Goal: Contribute content: Add original content to the website for others to see

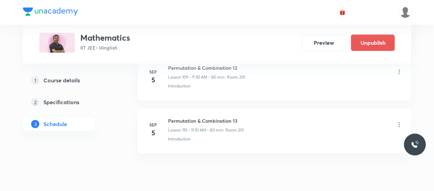
click at [196, 117] on h6 "Permutation & Combination 13" at bounding box center [206, 120] width 76 height 7
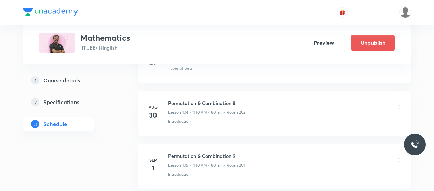
scroll to position [5904, 0]
click at [197, 153] on h6 "Permutation & Combination 9" at bounding box center [206, 156] width 77 height 7
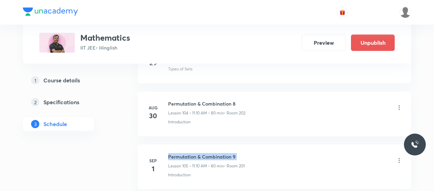
click at [197, 153] on h6 "Permutation & Combination 9" at bounding box center [206, 156] width 77 height 7
copy h6 "Permutation & Combination 9"
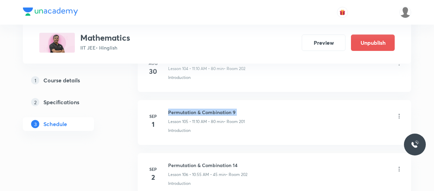
scroll to position [5948, 0]
click at [199, 162] on h6 "Permutation & Combination 14" at bounding box center [207, 165] width 79 height 7
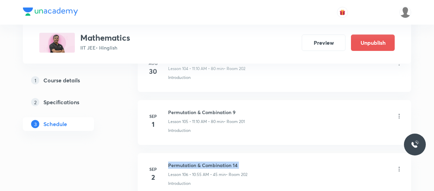
click at [199, 162] on h6 "Permutation & Combination 14" at bounding box center [207, 165] width 79 height 7
copy h6 "Permutation & Combination 14"
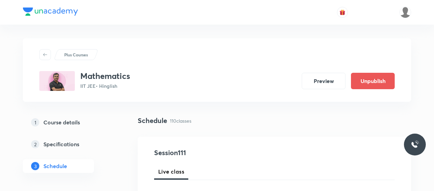
scroll to position [77, 0]
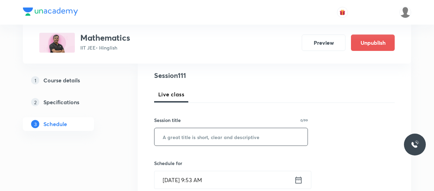
click at [200, 137] on input "text" at bounding box center [231, 136] width 153 height 17
paste input "Permutation & Combination 14"
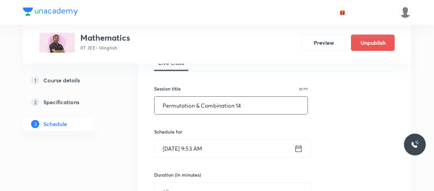
scroll to position [113, 0]
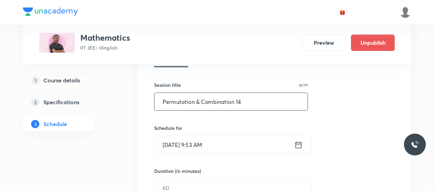
type input "Permutation & Combination 14"
click at [198, 149] on input "[DATE] 9:53 AM" at bounding box center [225, 144] width 140 height 17
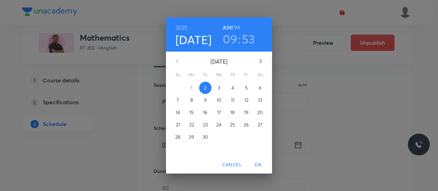
click at [246, 40] on h3 "53" at bounding box center [248, 39] width 13 height 14
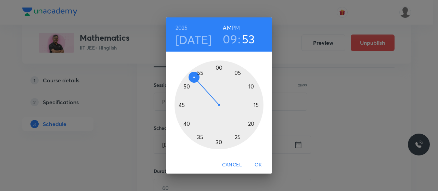
click at [200, 72] on div at bounding box center [218, 105] width 89 height 89
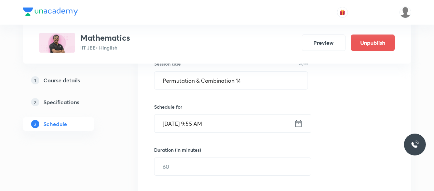
scroll to position [134, 0]
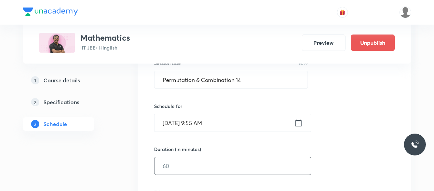
click at [186, 162] on input "text" at bounding box center [233, 165] width 157 height 17
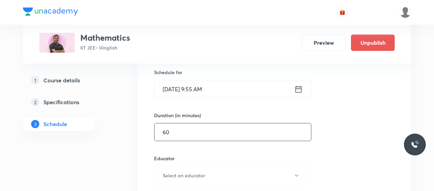
scroll to position [197, 0]
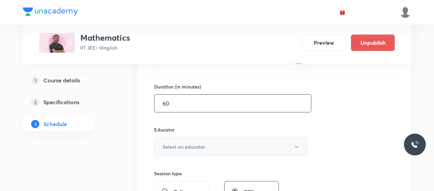
type input "60"
click at [190, 145] on h6 "Select an educator" at bounding box center [184, 146] width 42 height 7
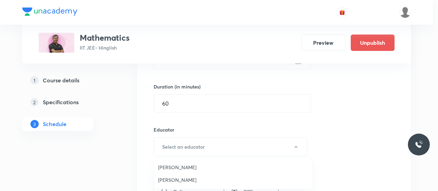
click at [183, 165] on span "[PERSON_NAME]" at bounding box center [233, 167] width 150 height 7
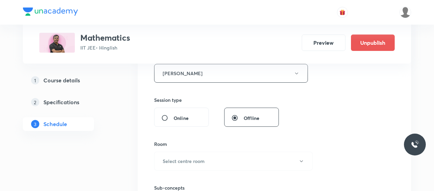
scroll to position [271, 0]
click at [220, 158] on button "Select centre room" at bounding box center [233, 160] width 159 height 19
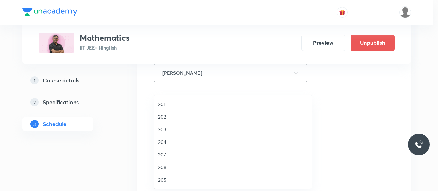
click at [169, 139] on span "204" at bounding box center [233, 142] width 150 height 7
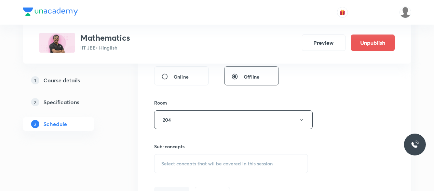
scroll to position [319, 0]
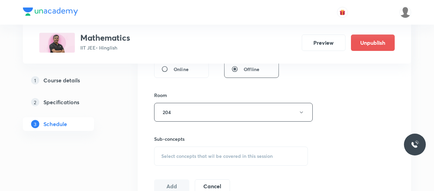
click at [205, 148] on div "Select concepts that wil be covered in this session" at bounding box center [231, 156] width 154 height 19
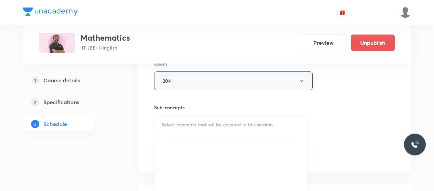
scroll to position [354, 0]
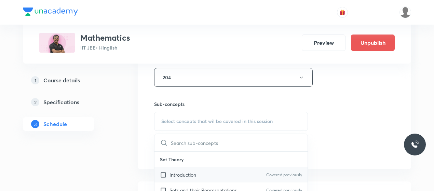
click at [179, 171] on p "Introduction" at bounding box center [183, 174] width 27 height 7
checkbox input "true"
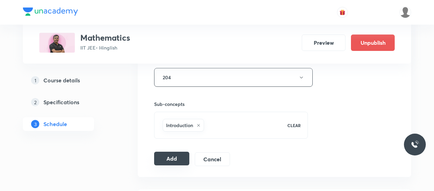
click at [181, 157] on button "Add" at bounding box center [171, 159] width 35 height 14
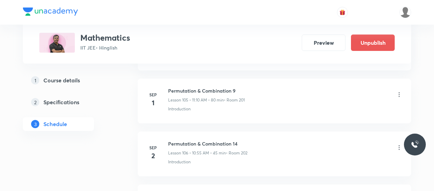
scroll to position [5978, 0]
click at [399, 144] on icon at bounding box center [399, 147] width 7 height 7
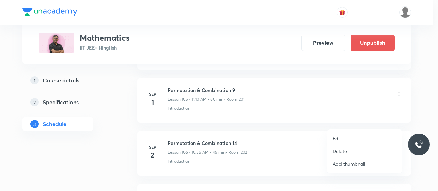
click at [341, 135] on li "Edit" at bounding box center [364, 138] width 75 height 13
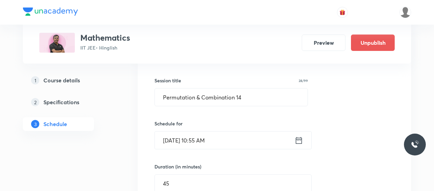
scroll to position [5680, 0]
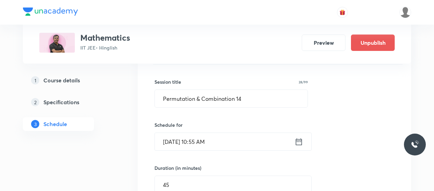
click at [197, 133] on input "[DATE] 10:55 AM" at bounding box center [225, 141] width 140 height 17
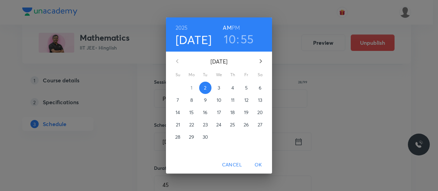
click at [231, 38] on h3 "10" at bounding box center [230, 39] width 12 height 14
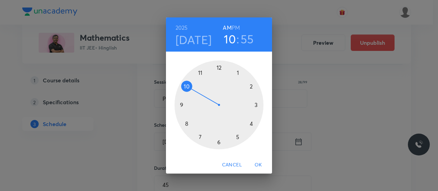
click at [182, 104] on div at bounding box center [218, 105] width 89 height 89
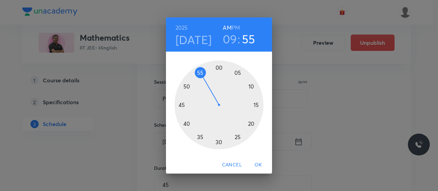
click at [202, 74] on div at bounding box center [218, 105] width 89 height 89
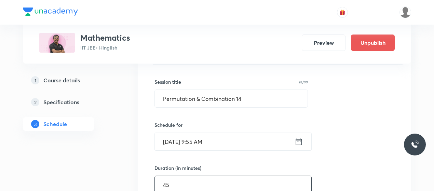
click at [196, 176] on input "45" at bounding box center [233, 184] width 157 height 17
type input "4"
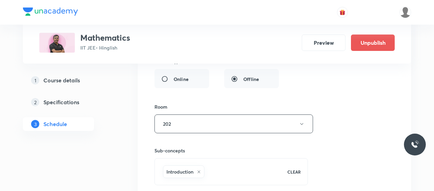
scroll to position [5875, 0]
type input "60"
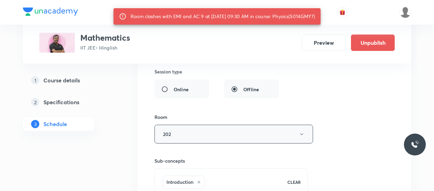
click at [210, 125] on button "202" at bounding box center [234, 134] width 159 height 19
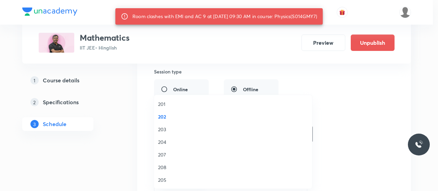
click at [165, 130] on span "203" at bounding box center [233, 129] width 150 height 7
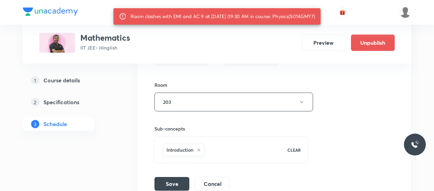
scroll to position [5908, 0]
click at [166, 176] on button "Save" at bounding box center [172, 183] width 35 height 14
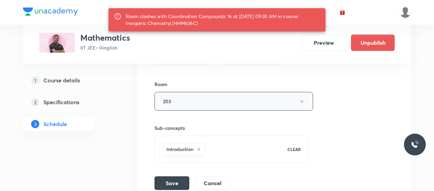
click at [220, 92] on button "203" at bounding box center [234, 101] width 159 height 19
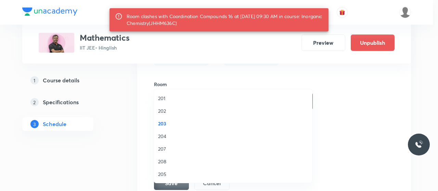
click at [159, 149] on span "207" at bounding box center [233, 148] width 150 height 7
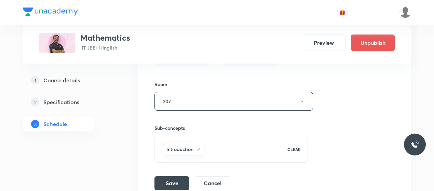
click at [169, 176] on button "Save" at bounding box center [172, 183] width 35 height 14
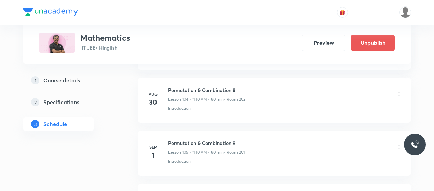
scroll to position [5539, 0]
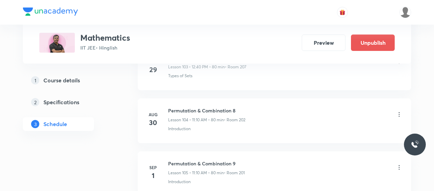
click at [212, 160] on h6 "Permutation & Combination 9" at bounding box center [206, 163] width 77 height 7
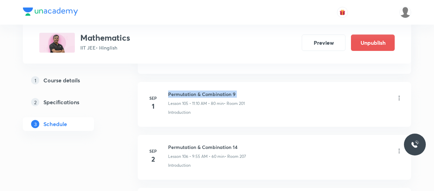
scroll to position [5611, 0]
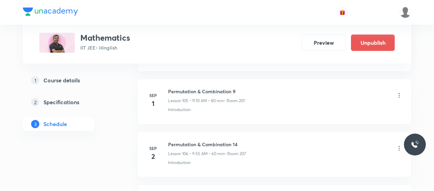
click at [200, 141] on h6 "Permutation & Combination 14" at bounding box center [207, 144] width 78 height 7
copy h6 "Permutation & Combination 14"
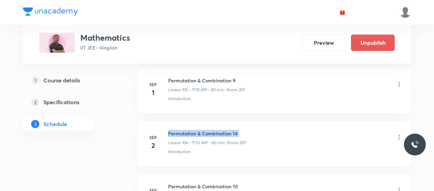
scroll to position [5622, 0]
click at [399, 134] on icon at bounding box center [399, 137] width 7 height 7
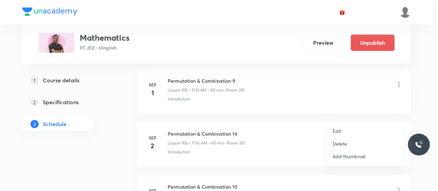
click at [338, 129] on p "Edit" at bounding box center [336, 131] width 9 height 7
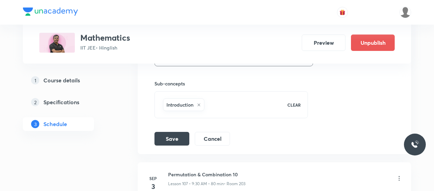
scroll to position [5940, 0]
click at [208, 132] on button "Cancel" at bounding box center [212, 139] width 35 height 14
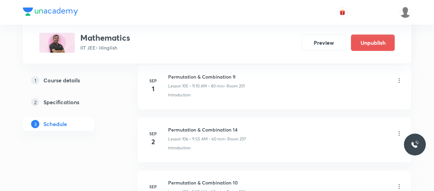
scroll to position [5625, 0]
click at [209, 127] on h6 "Permutation & Combination 14" at bounding box center [207, 130] width 78 height 7
click at [208, 127] on h6 "Permutation & Combination 14" at bounding box center [207, 130] width 78 height 7
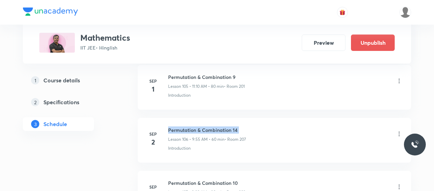
click at [208, 127] on h6 "Permutation & Combination 14" at bounding box center [207, 130] width 78 height 7
copy h6 "Permutation & Combination 14"
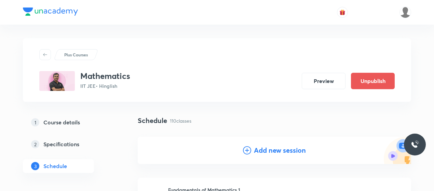
scroll to position [43, 0]
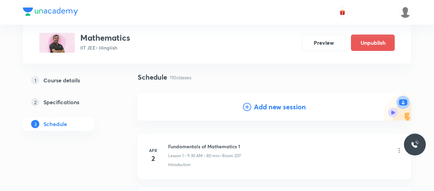
click at [243, 104] on icon at bounding box center [247, 107] width 8 height 8
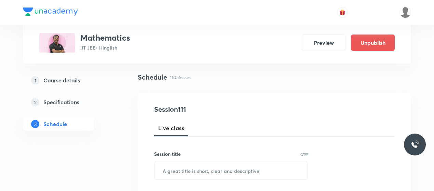
scroll to position [67, 0]
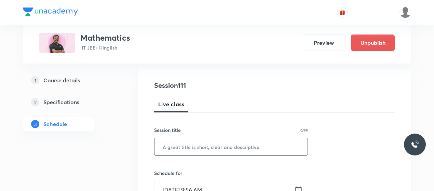
click at [179, 149] on input "text" at bounding box center [231, 146] width 153 height 17
paste input "Permutation & Combination 14"
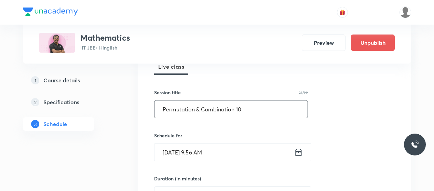
scroll to position [108, 0]
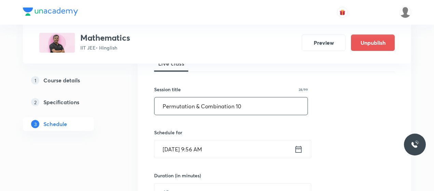
type input "Permutation & Combination 10"
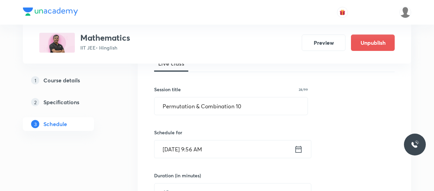
click at [209, 146] on input "[DATE] 9:56 AM" at bounding box center [225, 149] width 140 height 17
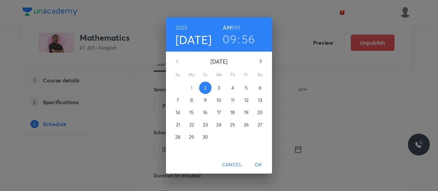
click at [235, 40] on h3 "09" at bounding box center [229, 39] width 14 height 14
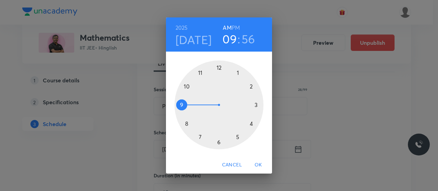
click at [200, 74] on div at bounding box center [218, 105] width 89 height 89
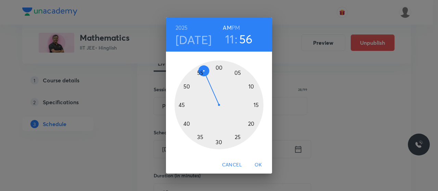
click at [253, 87] on div at bounding box center [218, 105] width 89 height 89
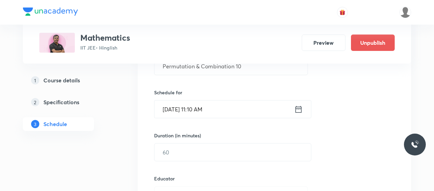
scroll to position [148, 0]
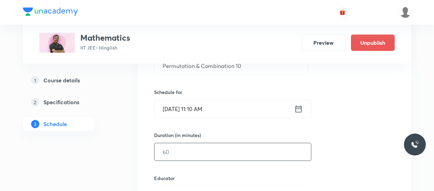
click at [218, 150] on input "text" at bounding box center [233, 151] width 157 height 17
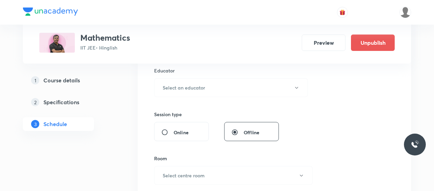
scroll to position [256, 0]
type input "80"
click at [209, 92] on button "Select an educator" at bounding box center [231, 87] width 154 height 19
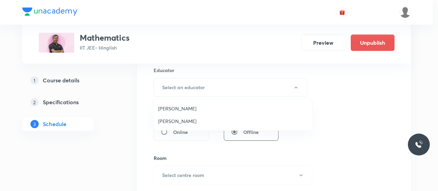
click at [170, 111] on span "[PERSON_NAME]" at bounding box center [233, 108] width 150 height 7
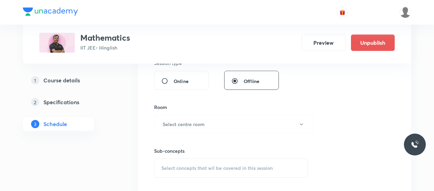
scroll to position [310, 0]
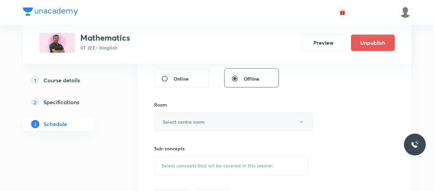
drag, startPoint x: 212, startPoint y: 121, endPoint x: 200, endPoint y: 121, distance: 11.6
click at [200, 121] on button "Select centre room" at bounding box center [233, 122] width 159 height 19
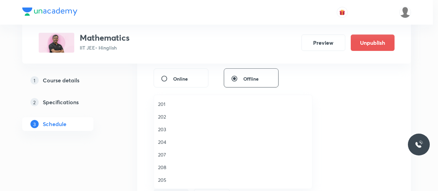
click at [200, 121] on li "202" at bounding box center [233, 116] width 158 height 13
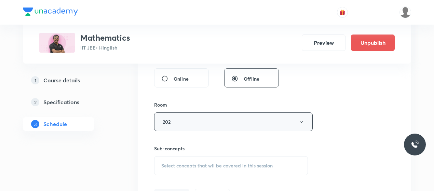
click at [209, 115] on button "202" at bounding box center [233, 122] width 159 height 19
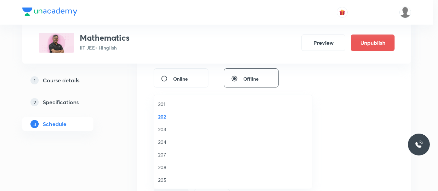
click at [163, 156] on span "207" at bounding box center [233, 154] width 150 height 7
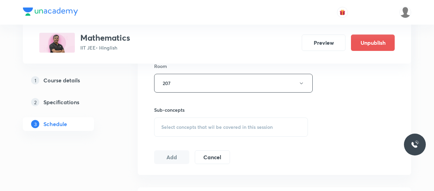
scroll to position [350, 0]
click at [202, 117] on div "Select concepts that wil be covered in this session" at bounding box center [231, 125] width 154 height 19
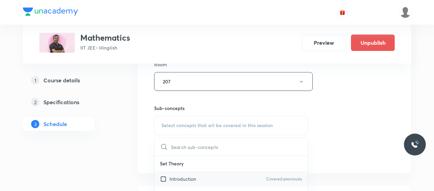
click at [173, 180] on p "Introduction" at bounding box center [183, 178] width 27 height 7
checkbox input "true"
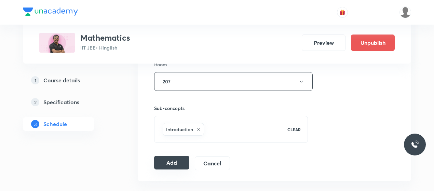
click at [178, 158] on button "Add" at bounding box center [171, 163] width 35 height 14
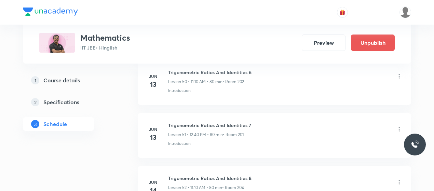
scroll to position [2726, 0]
